Goal: Task Accomplishment & Management: Manage account settings

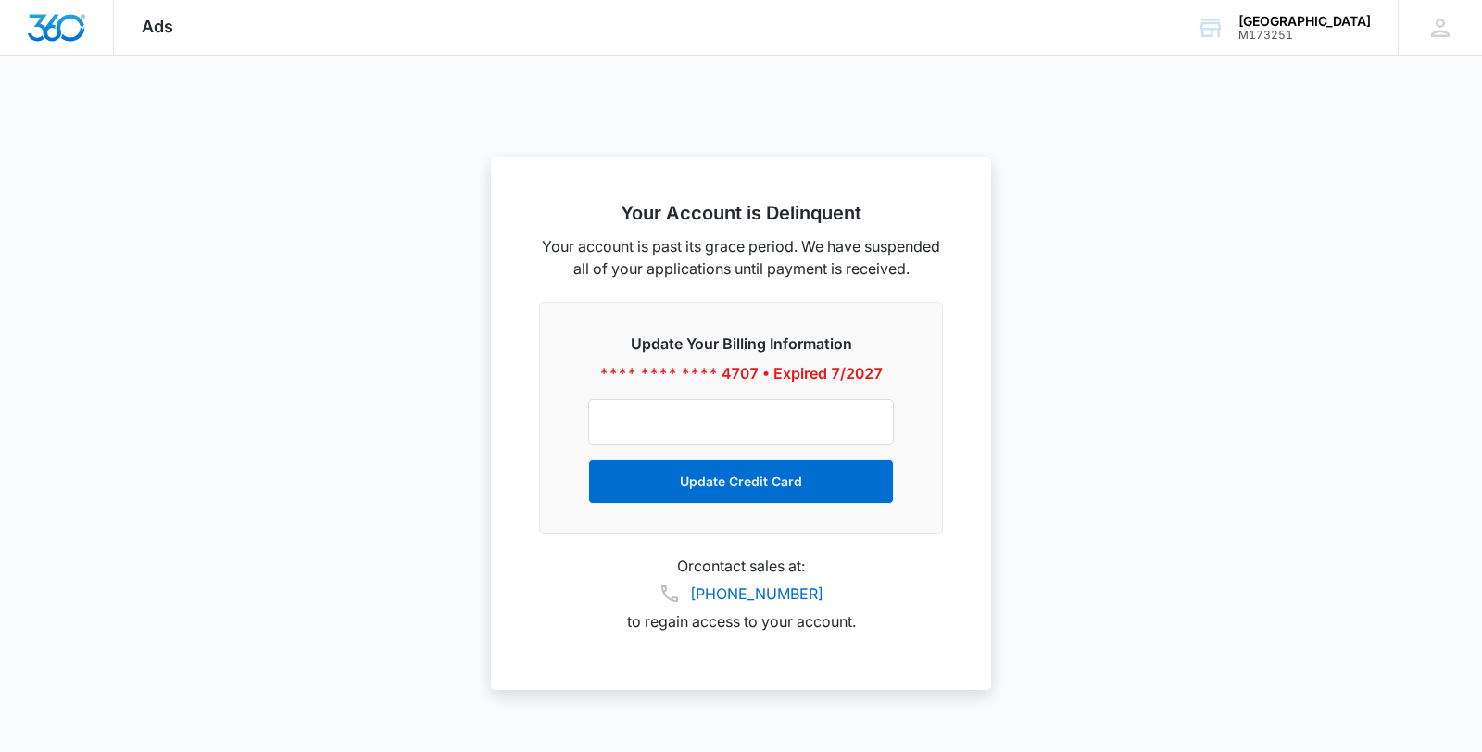
click at [166, 31] on span "Ads" at bounding box center [157, 26] width 31 height 19
click at [65, 31] on img "Dashboard" at bounding box center [56, 28] width 59 height 28
click at [1302, 29] on div "M173251" at bounding box center [1304, 35] width 132 height 13
click at [1426, 22] on icon at bounding box center [1440, 28] width 28 height 28
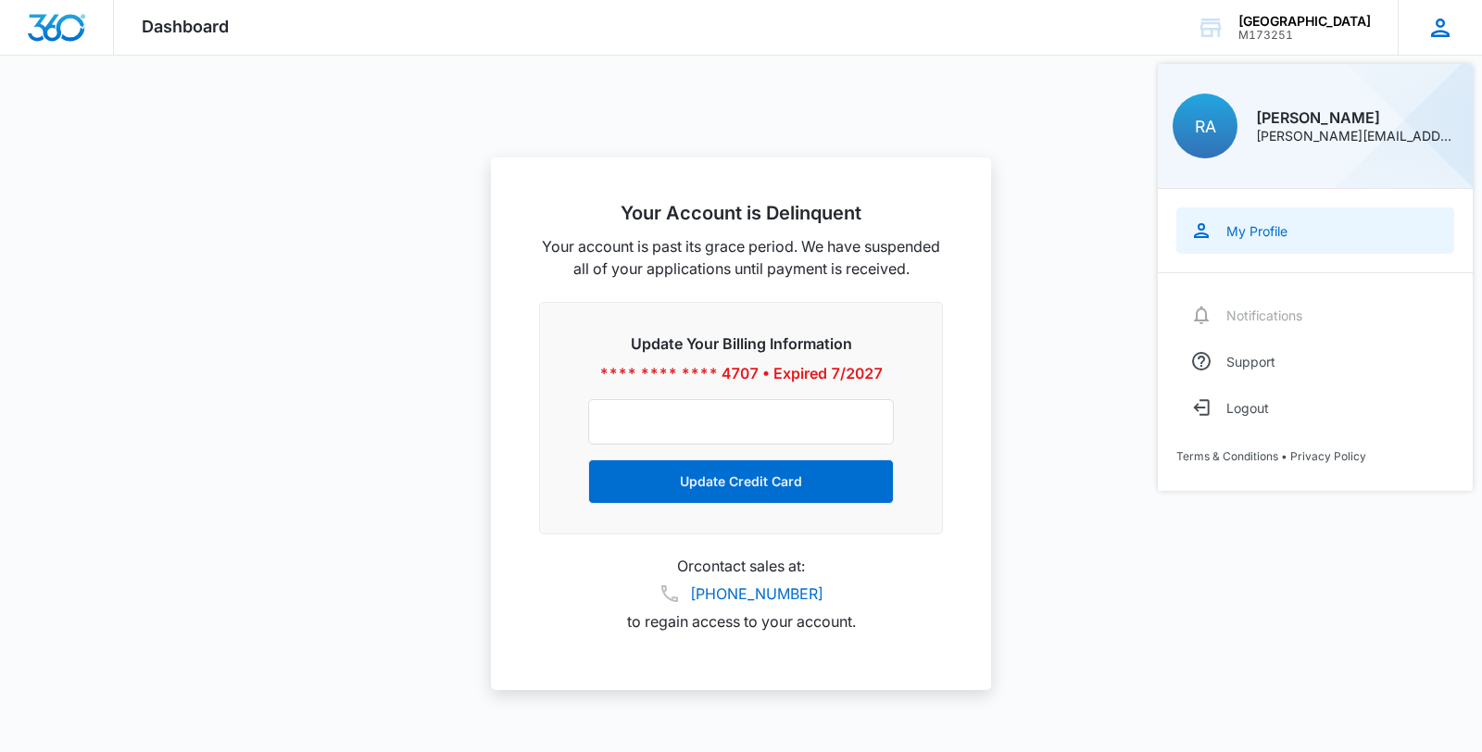
click at [1251, 223] on div "My Profile" at bounding box center [1256, 231] width 61 height 16
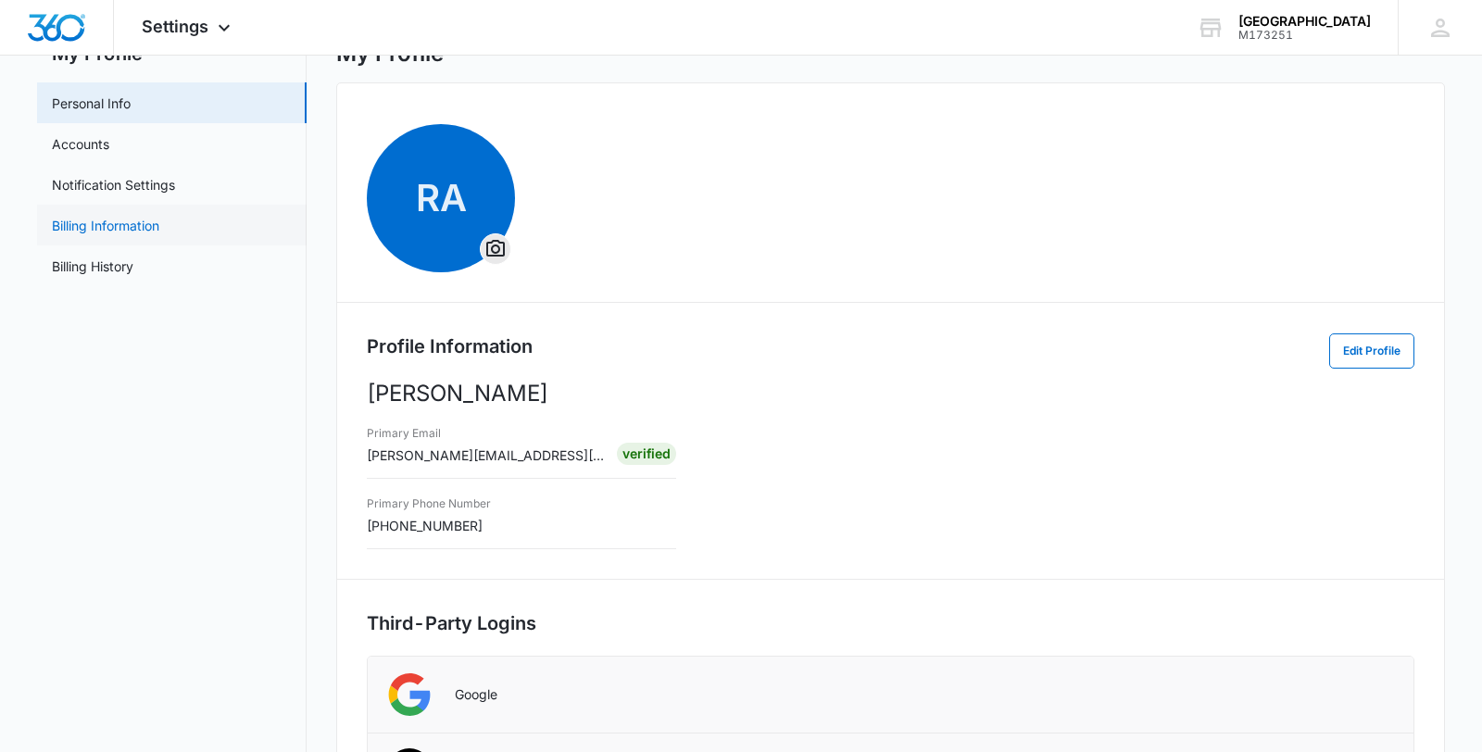
scroll to position [67, 0]
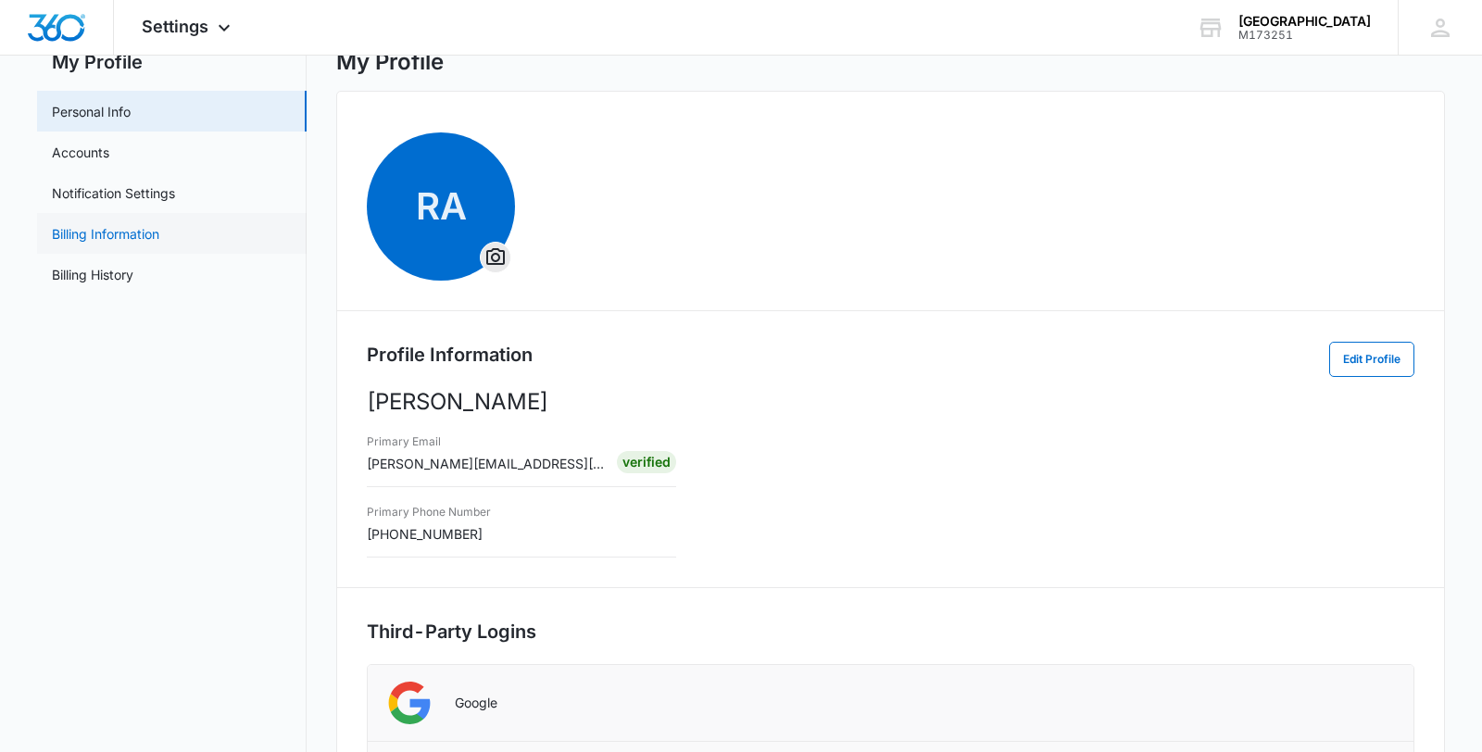
click at [159, 235] on link "Billing Information" at bounding box center [105, 233] width 107 height 19
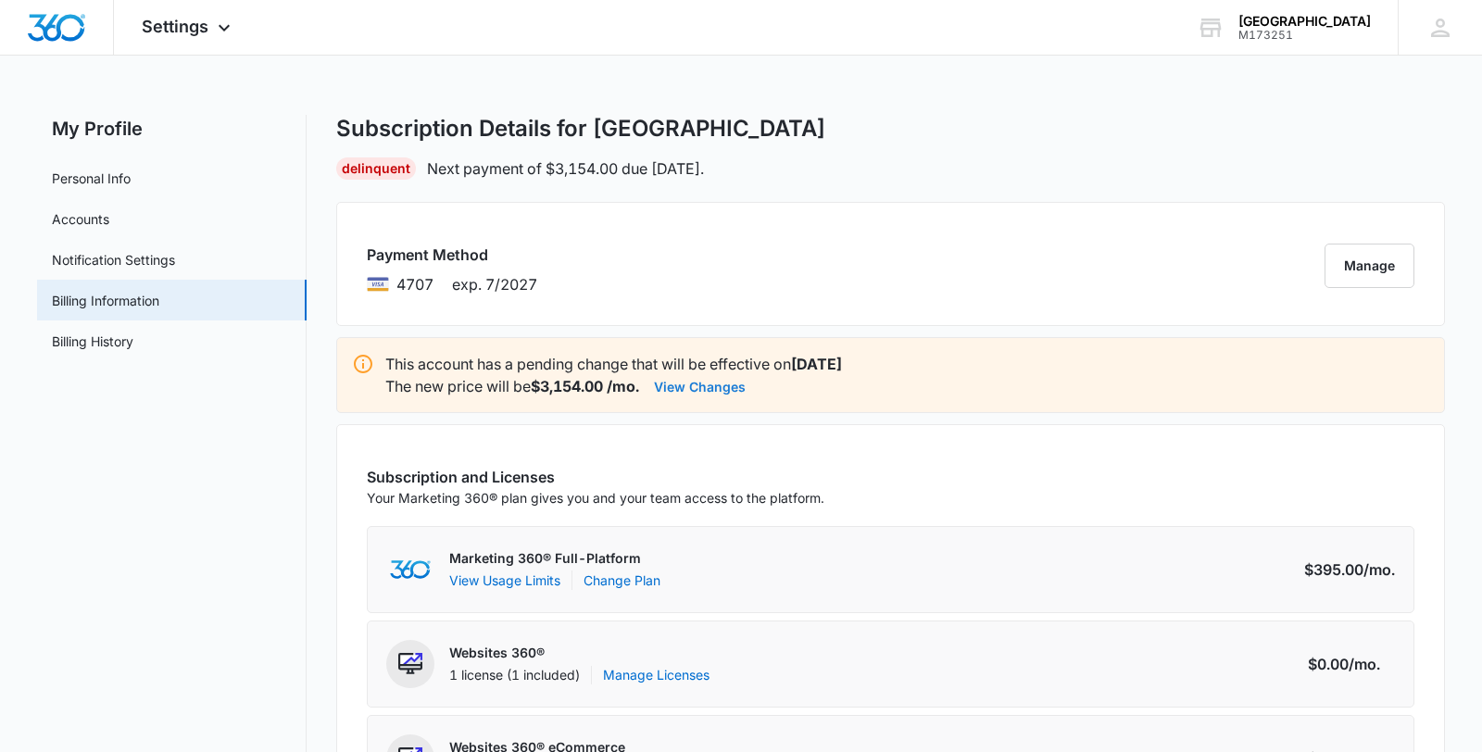
click at [721, 387] on button "View Changes" at bounding box center [700, 386] width 92 height 22
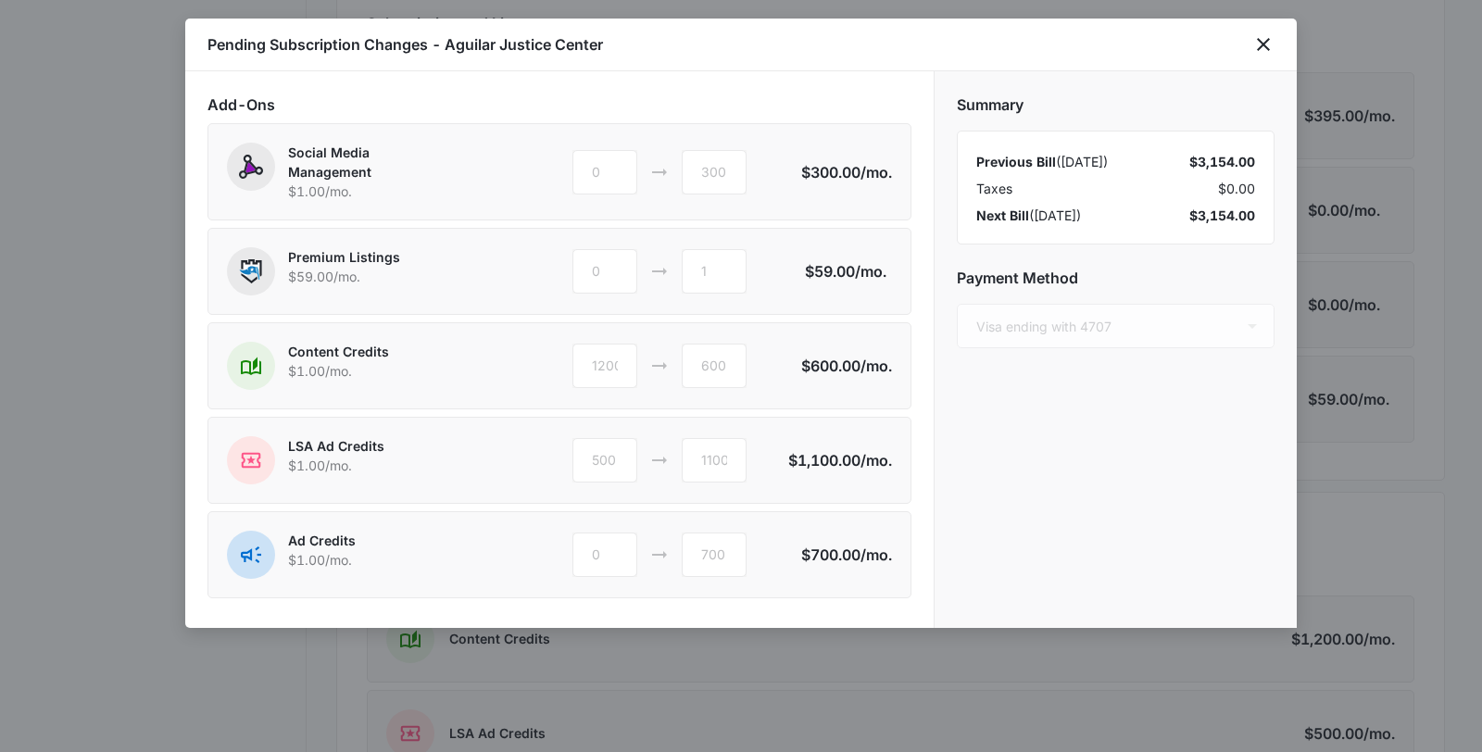
scroll to position [460, 0]
click at [1263, 51] on icon "close" at bounding box center [1263, 44] width 22 height 22
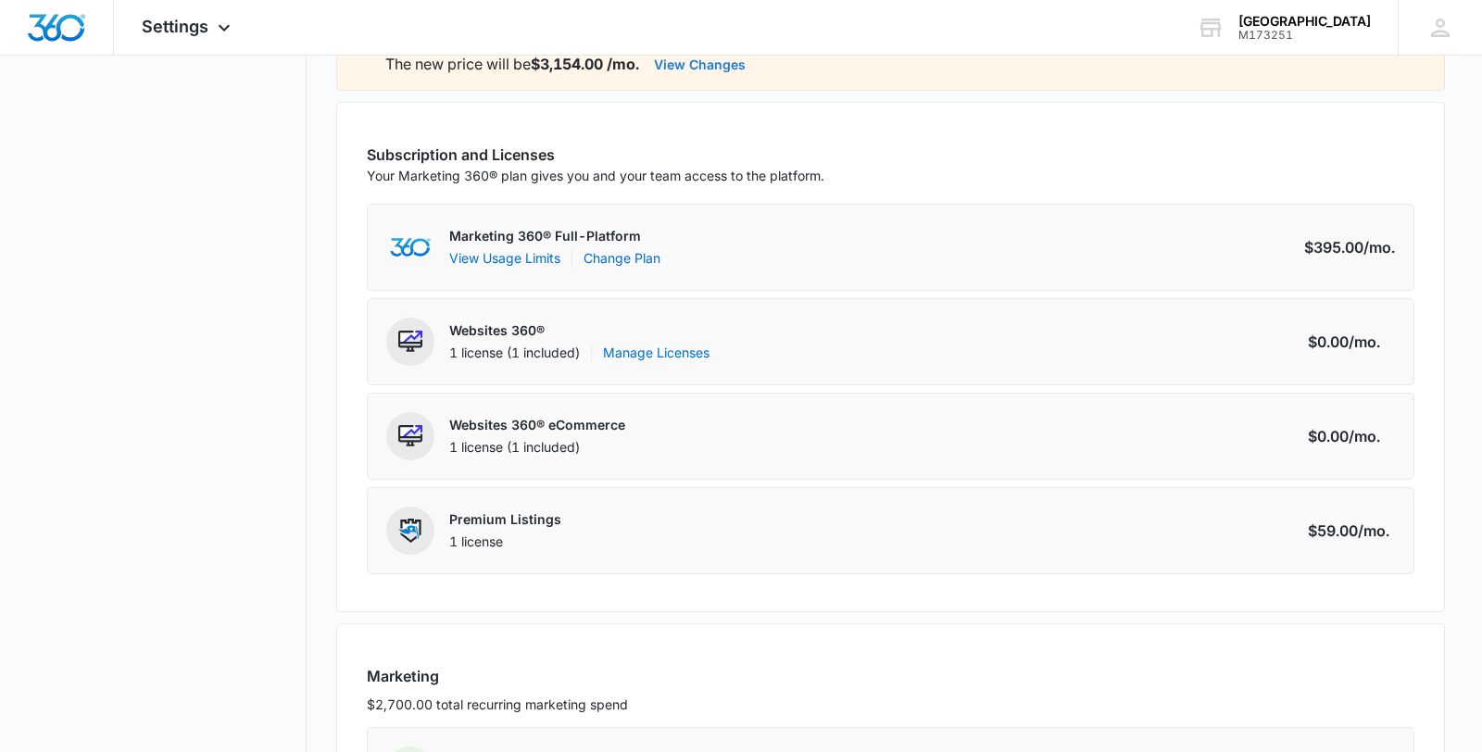
scroll to position [0, 0]
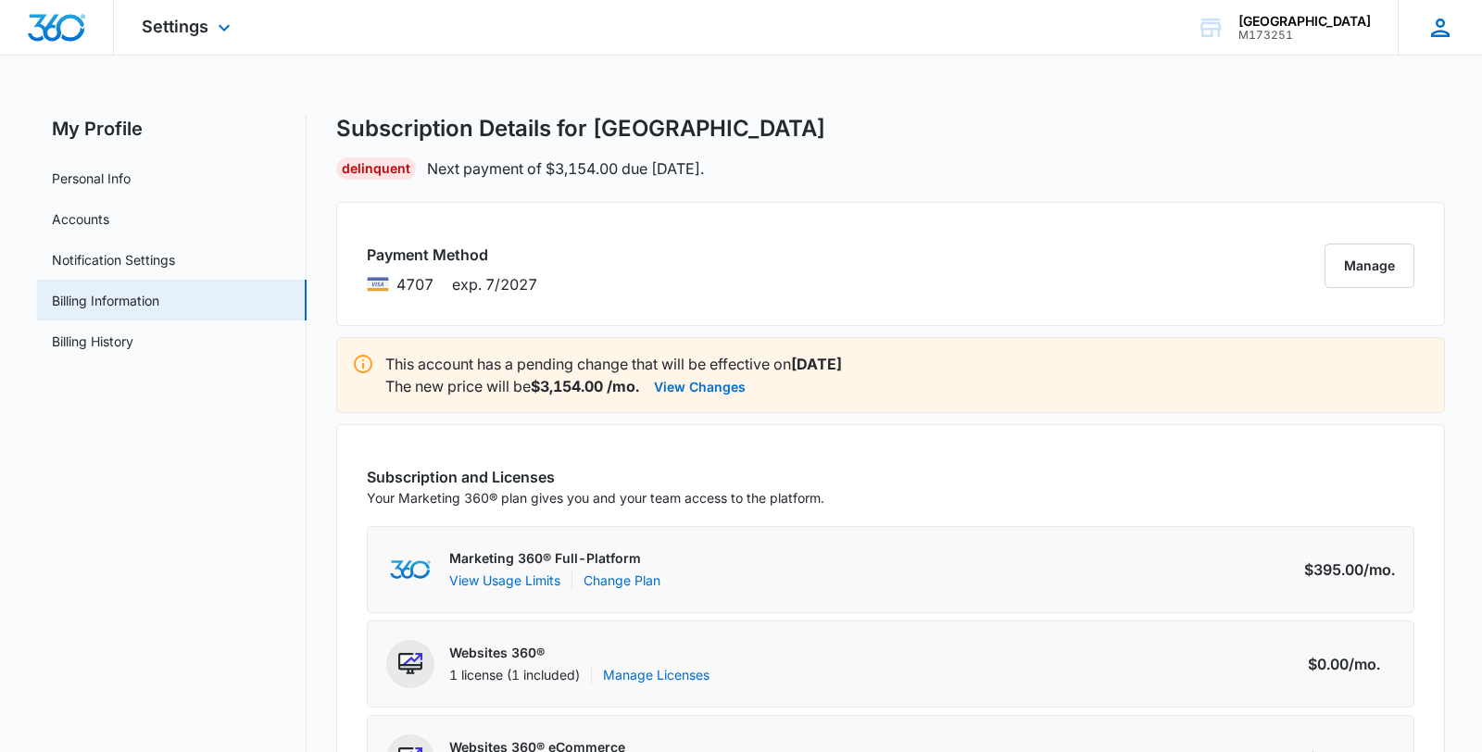
click at [1433, 37] on icon at bounding box center [1440, 28] width 28 height 28
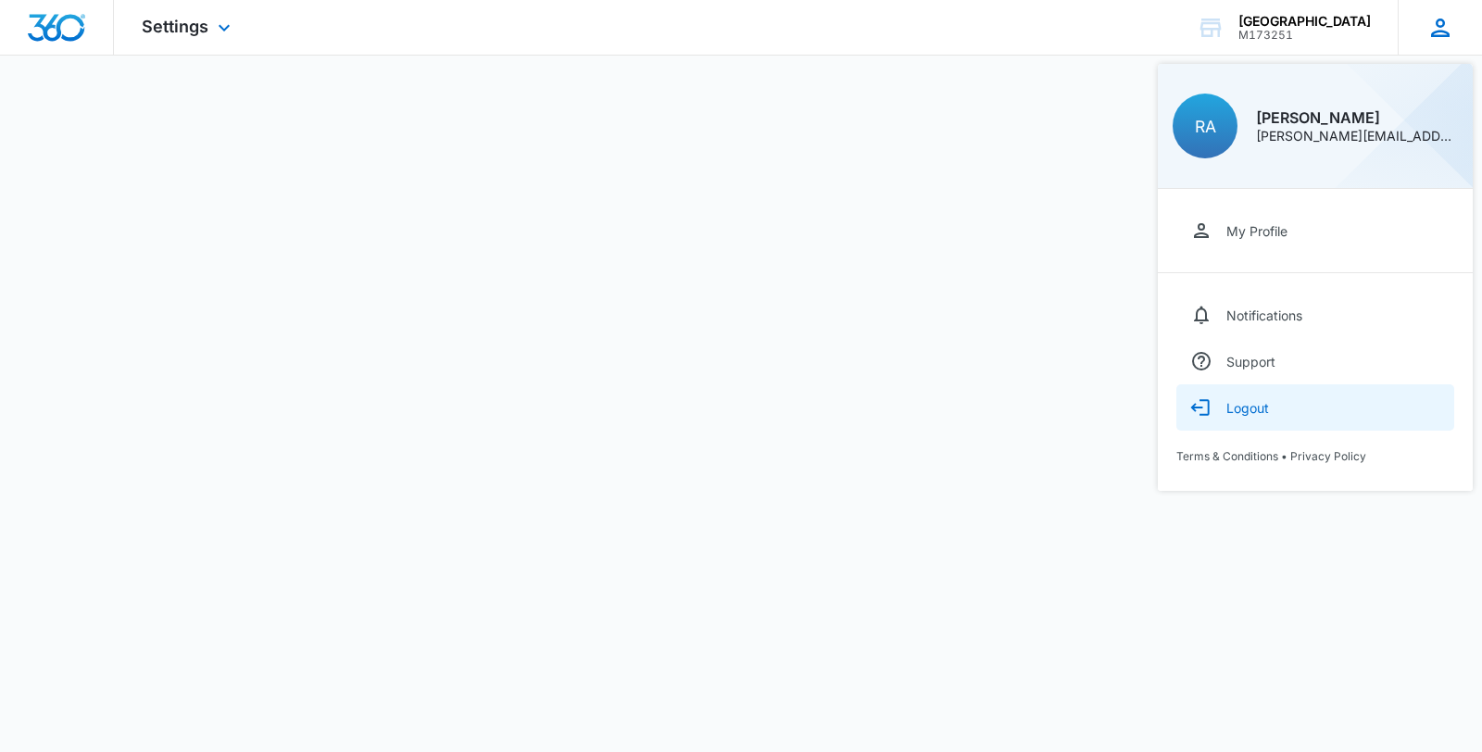
click at [1220, 401] on button "Logout" at bounding box center [1315, 407] width 278 height 46
